Goal: Information Seeking & Learning: Learn about a topic

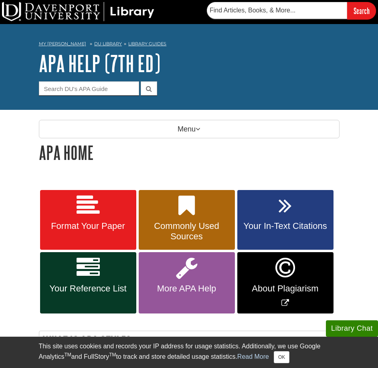
click at [239, 162] on h1 "APA Home" at bounding box center [189, 152] width 301 height 20
click at [239, 103] on div "My [PERSON_NAME] DU Library Library Guides APA APA Help (7th Ed) APA Home Searc…" at bounding box center [189, 67] width 378 height 86
drag, startPoint x: 233, startPoint y: 75, endPoint x: 242, endPoint y: 172, distance: 97.0
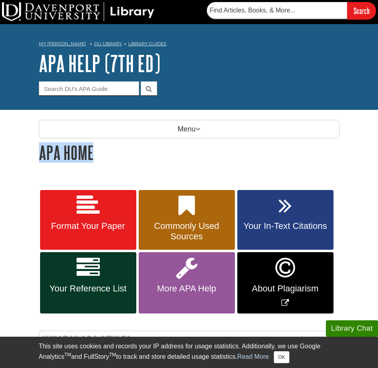
drag, startPoint x: 239, startPoint y: 164, endPoint x: 205, endPoint y: 56, distance: 113.9
click at [201, 76] on div "APA Help (7th Ed) Guide Search Terms" at bounding box center [189, 73] width 301 height 44
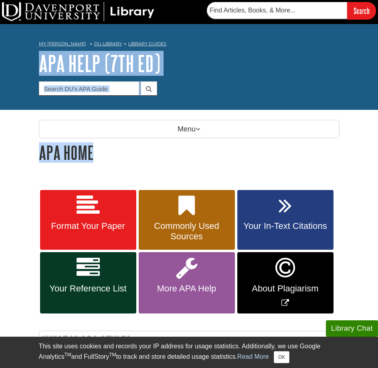
drag, startPoint x: 187, startPoint y: 47, endPoint x: 191, endPoint y: 161, distance: 114.3
click at [190, 158] on h1 "APA Home" at bounding box center [189, 152] width 301 height 20
drag, startPoint x: 190, startPoint y: 160, endPoint x: 164, endPoint y: 26, distance: 137.1
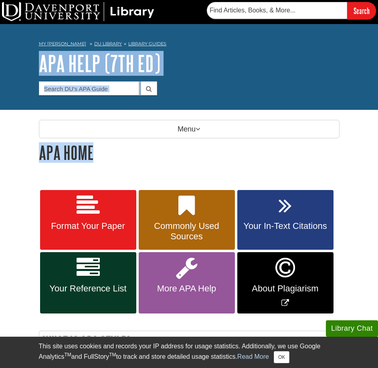
click at [167, 66] on h1 "APA Help (7th Ed)" at bounding box center [189, 63] width 301 height 24
drag, startPoint x: 24, startPoint y: 36, endPoint x: 185, endPoint y: 156, distance: 200.7
click at [184, 156] on h1 "APA Home" at bounding box center [189, 152] width 301 height 20
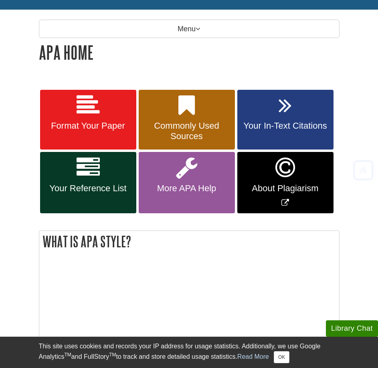
scroll to position [120, 0]
